Goal: Task Accomplishment & Management: Use online tool/utility

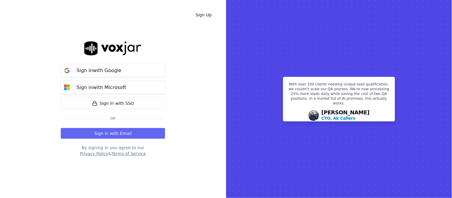
click at [115, 80] on div "Sign in with Google Sign in with Microsoft" at bounding box center [113, 79] width 104 height 30
click at [118, 75] on button "Sign in with Google" at bounding box center [113, 70] width 104 height 13
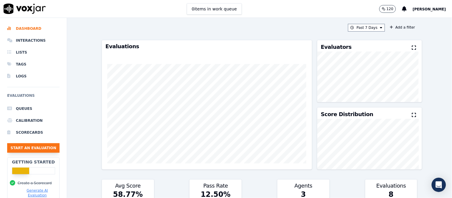
click at [30, 148] on button "Start an Evaluation" at bounding box center [33, 148] width 52 height 10
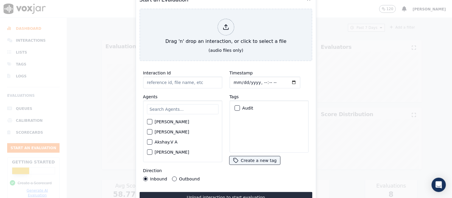
click at [158, 106] on input "text" at bounding box center [183, 109] width 72 height 10
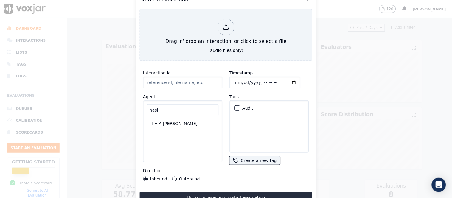
type input "nasi"
click at [171, 124] on div "V A Nasiha Parveen" at bounding box center [183, 124] width 72 height 10
click at [149, 122] on div "button" at bounding box center [149, 124] width 4 height 4
click at [236, 106] on div "button" at bounding box center [237, 108] width 4 height 4
click at [174, 177] on button "Outbound" at bounding box center [174, 179] width 5 height 5
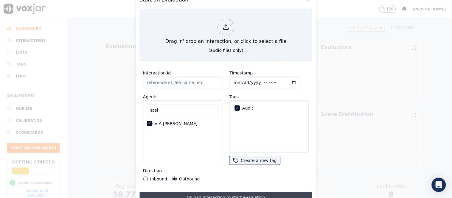
click at [241, 192] on button "Upload interaction to start evaluation" at bounding box center [226, 197] width 173 height 11
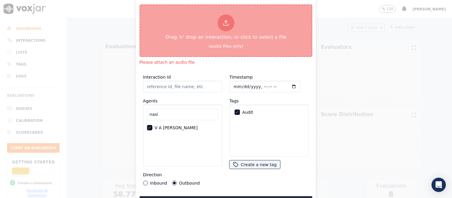
type input "Last call [V A Nasiha Parveen PH]_556-0522944425_20250813140035(5445).wav"
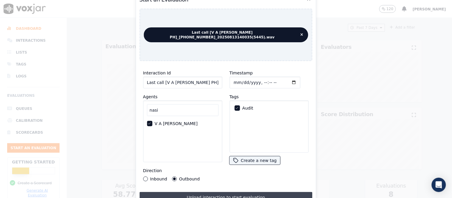
click at [256, 195] on button "Upload interaction to start evaluation" at bounding box center [226, 197] width 173 height 11
